Goal: Go to known website: Access a specific website the user already knows

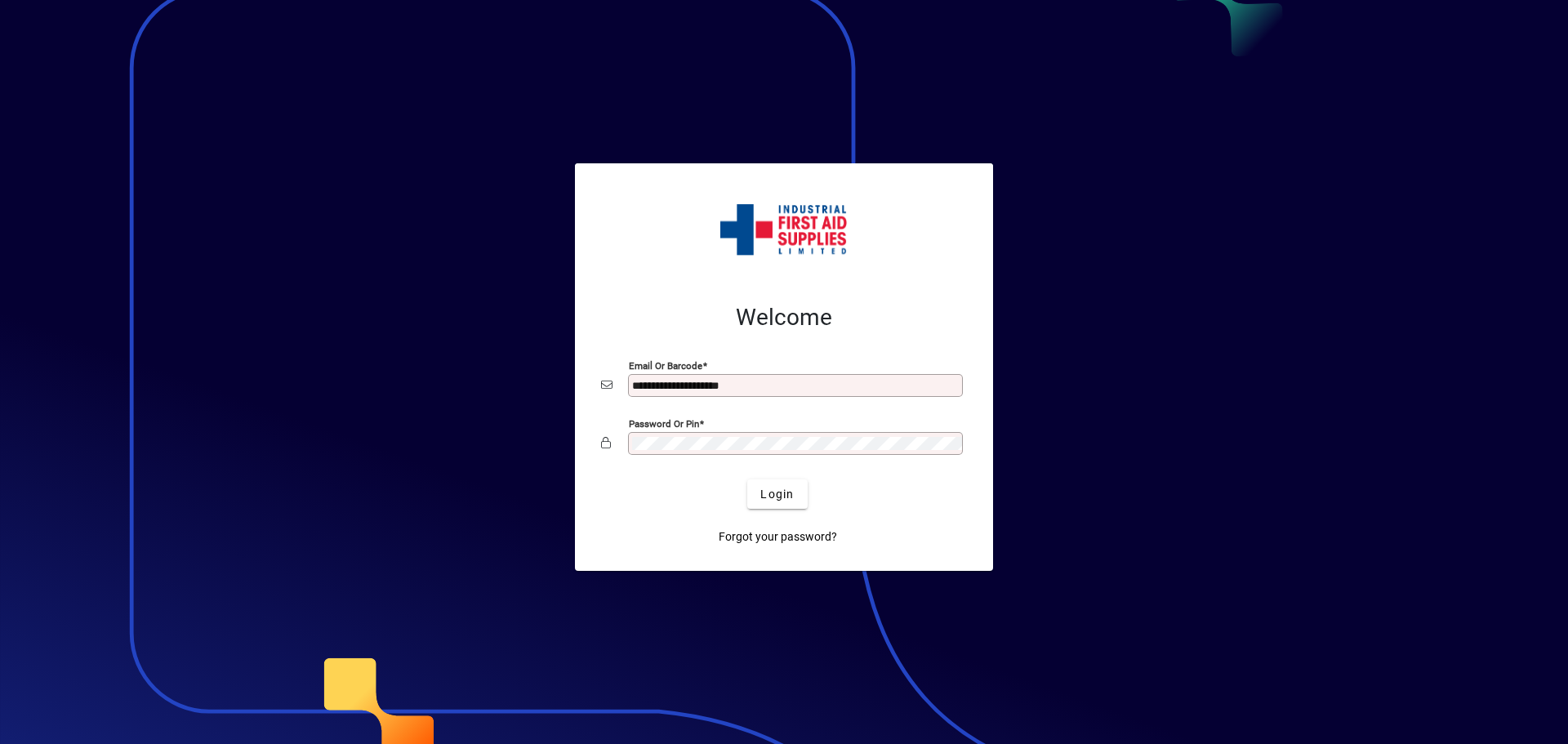
drag, startPoint x: 812, startPoint y: 380, endPoint x: 816, endPoint y: 391, distance: 11.7
click at [812, 381] on input "**********" at bounding box center [796, 385] width 330 height 13
type input "**********"
click at [795, 493] on span "submit" at bounding box center [776, 494] width 60 height 39
